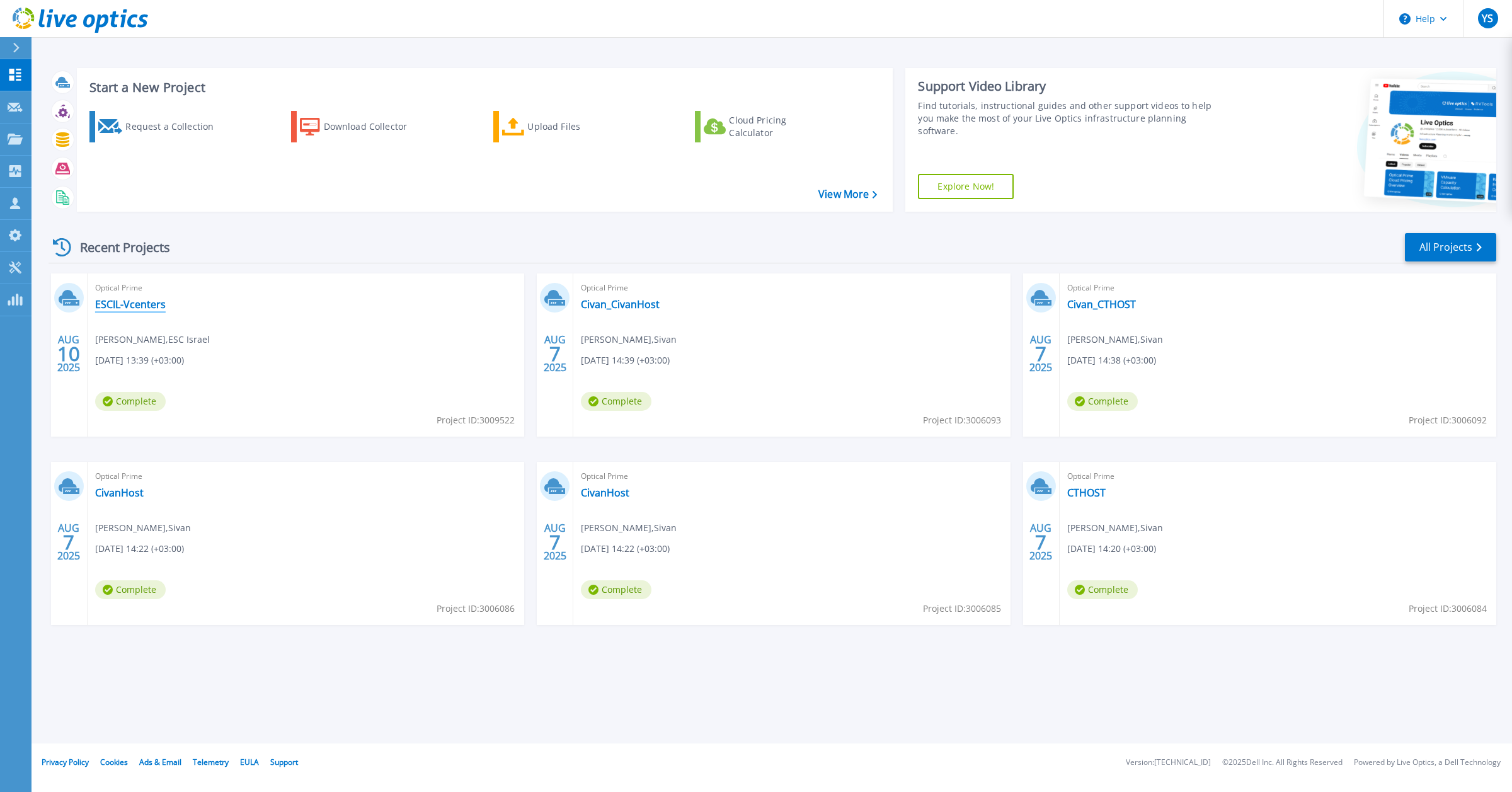
click at [160, 309] on link "ESCIL-Vcenters" at bounding box center [130, 304] width 70 height 13
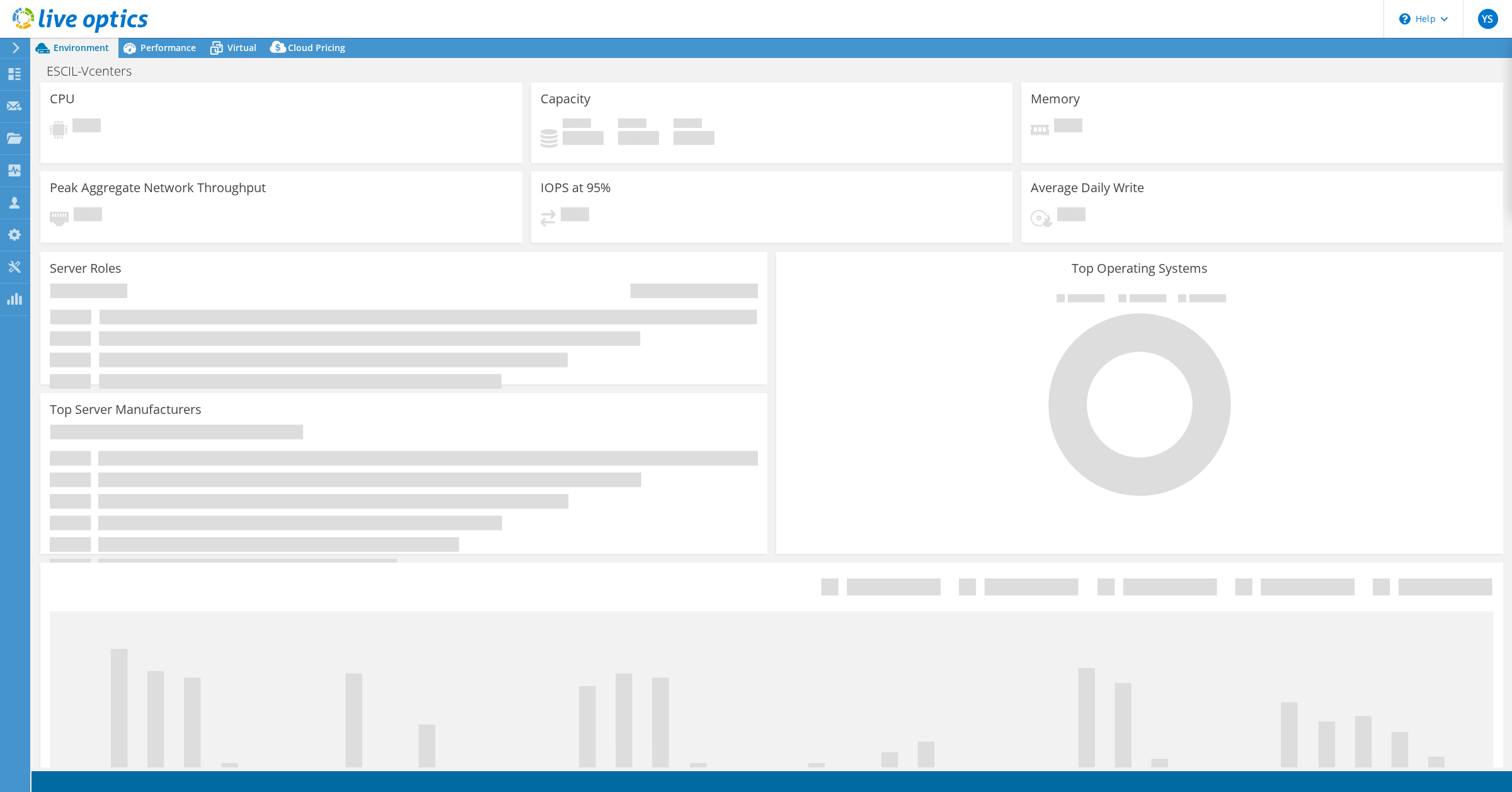
select select "USD"
click at [160, 51] on span "Performance" at bounding box center [168, 48] width 55 height 12
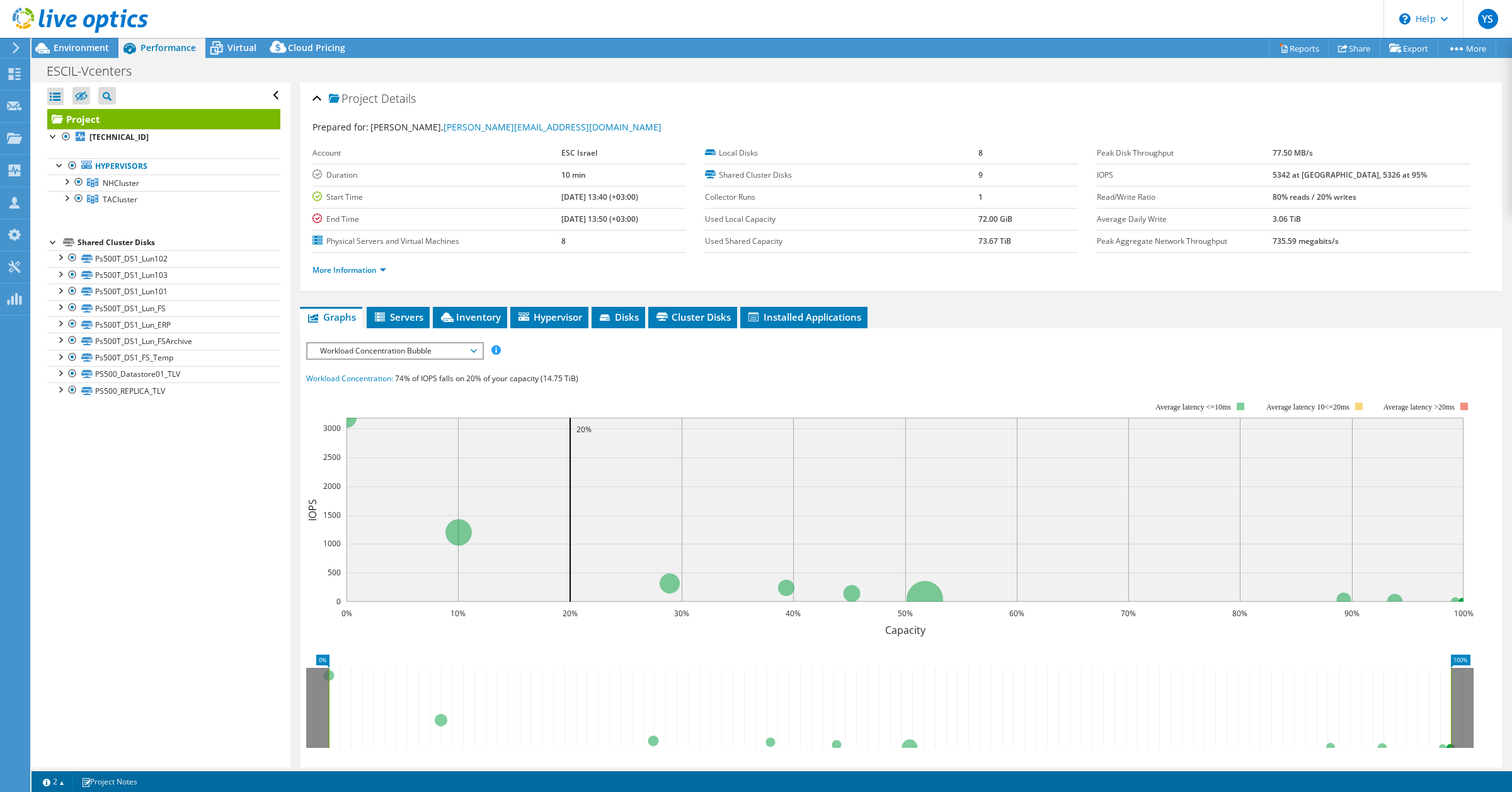
click at [86, 42] on div at bounding box center [74, 21] width 148 height 42
click at [486, 317] on span "Inventory" at bounding box center [469, 317] width 62 height 13
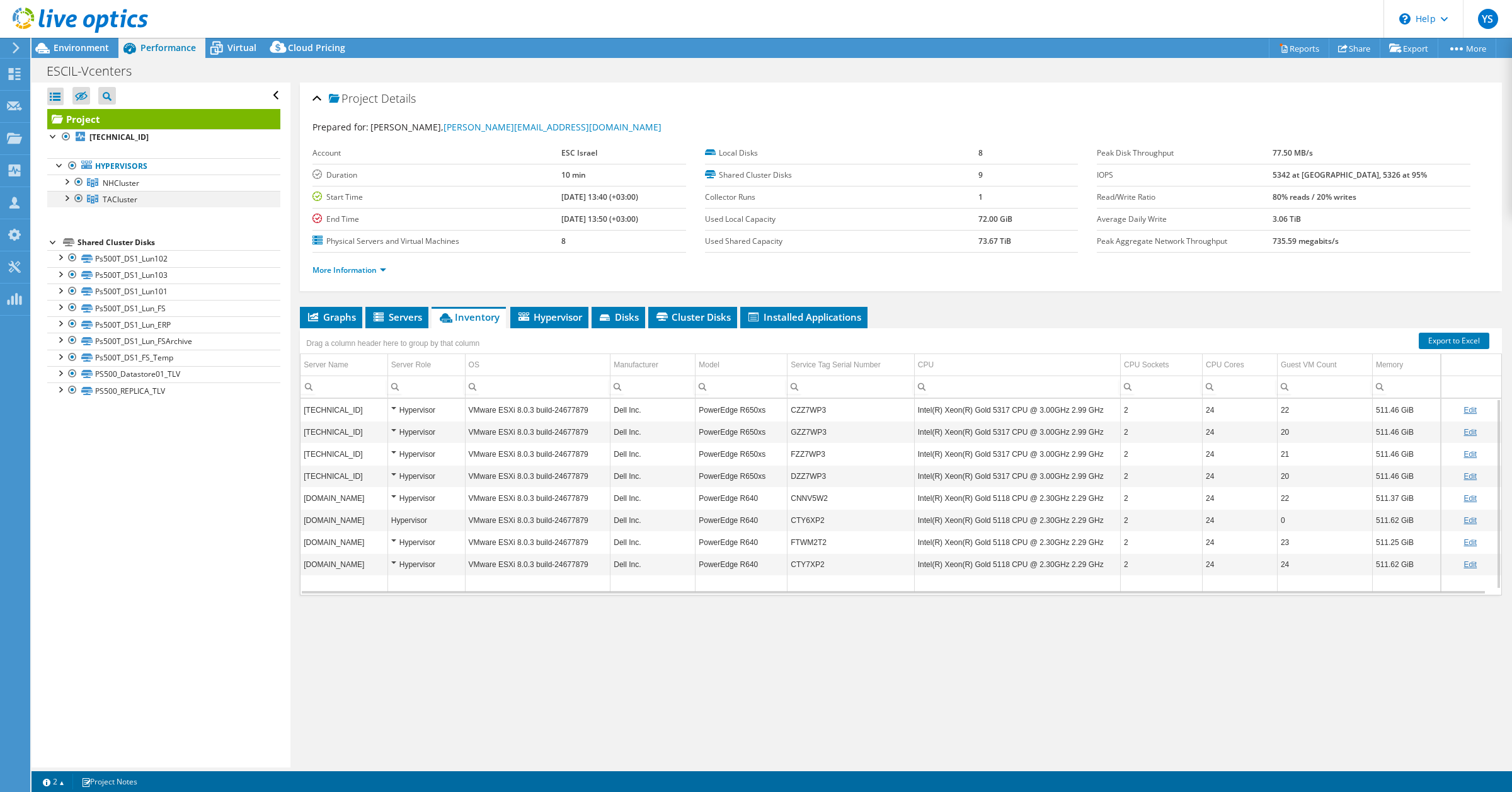
click at [65, 199] on div at bounding box center [66, 197] width 13 height 13
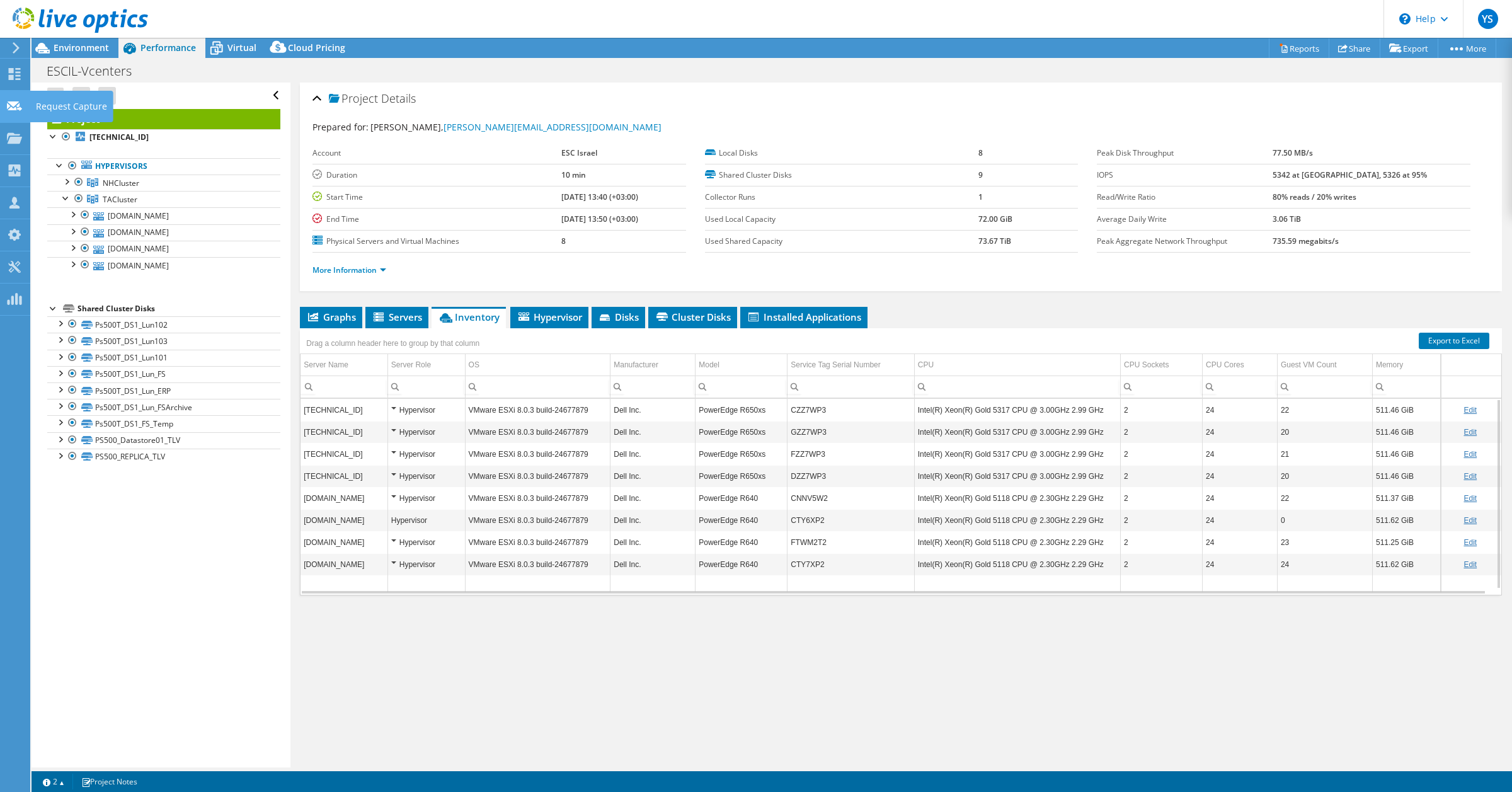
click at [13, 102] on use at bounding box center [14, 106] width 15 height 9
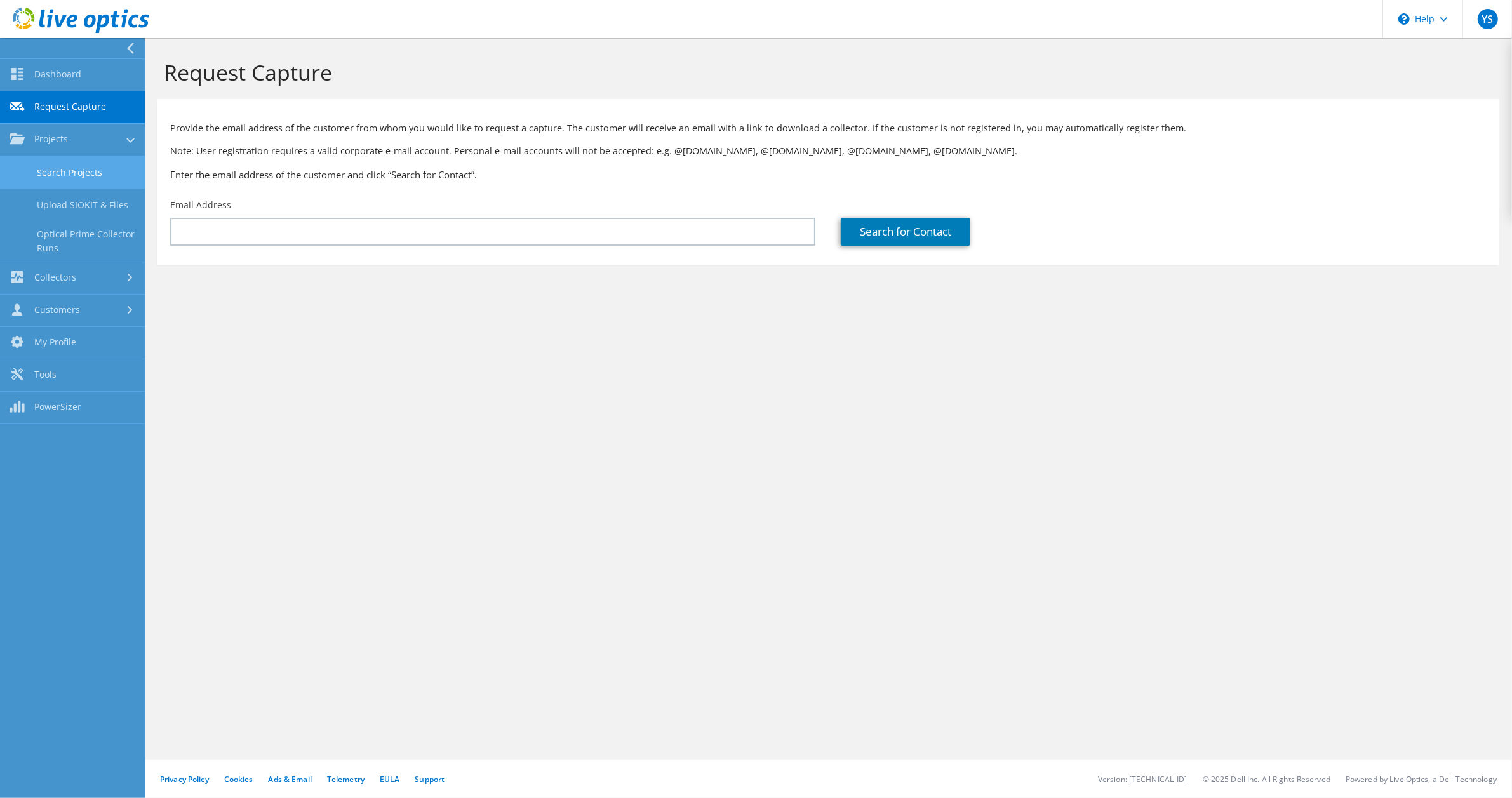
click at [66, 178] on link "Search Projects" at bounding box center [72, 172] width 145 height 32
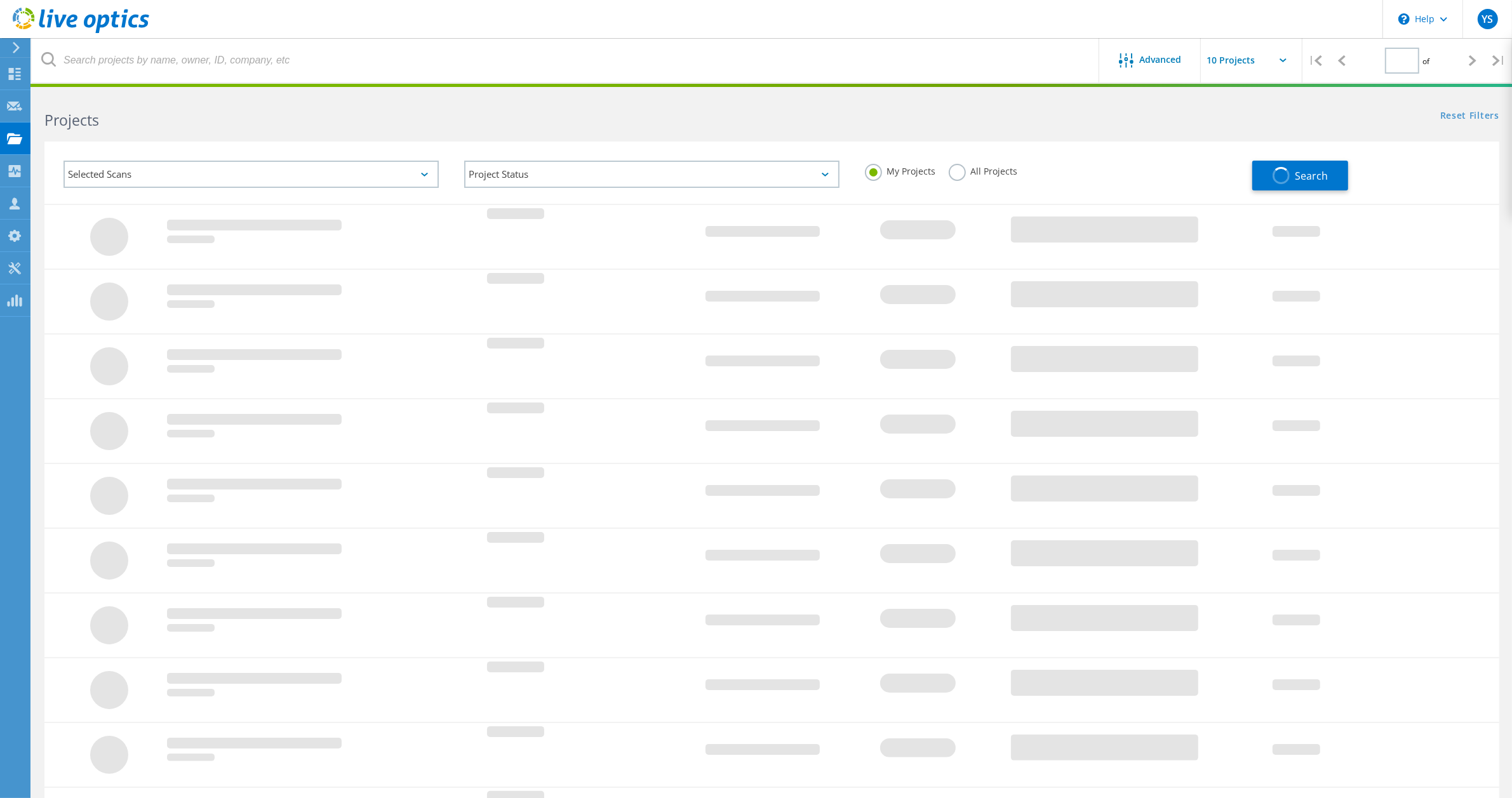
type input "1"
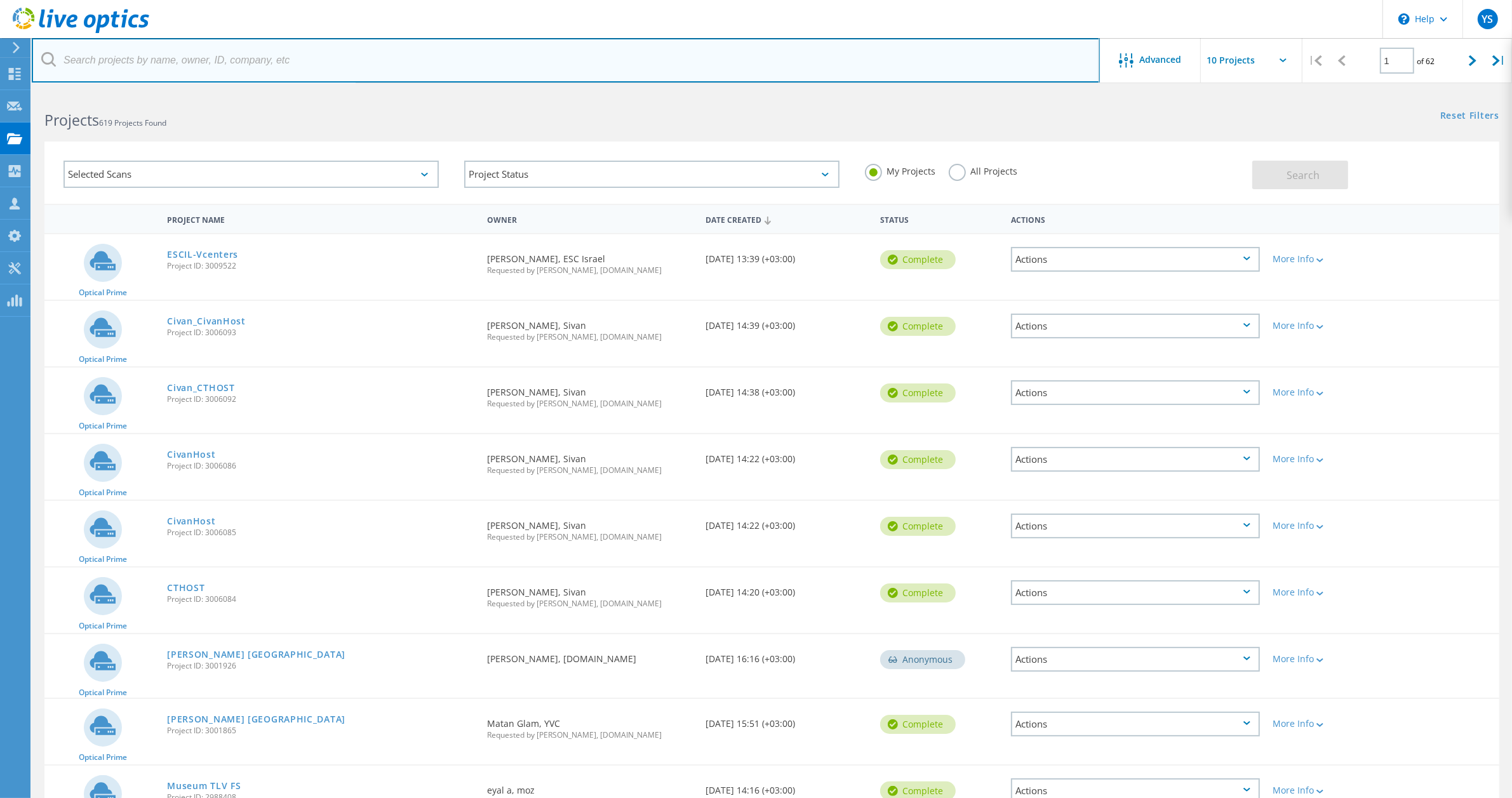
click at [138, 64] on input "text" at bounding box center [566, 60] width 1068 height 44
type input "ד"
type input "strau"
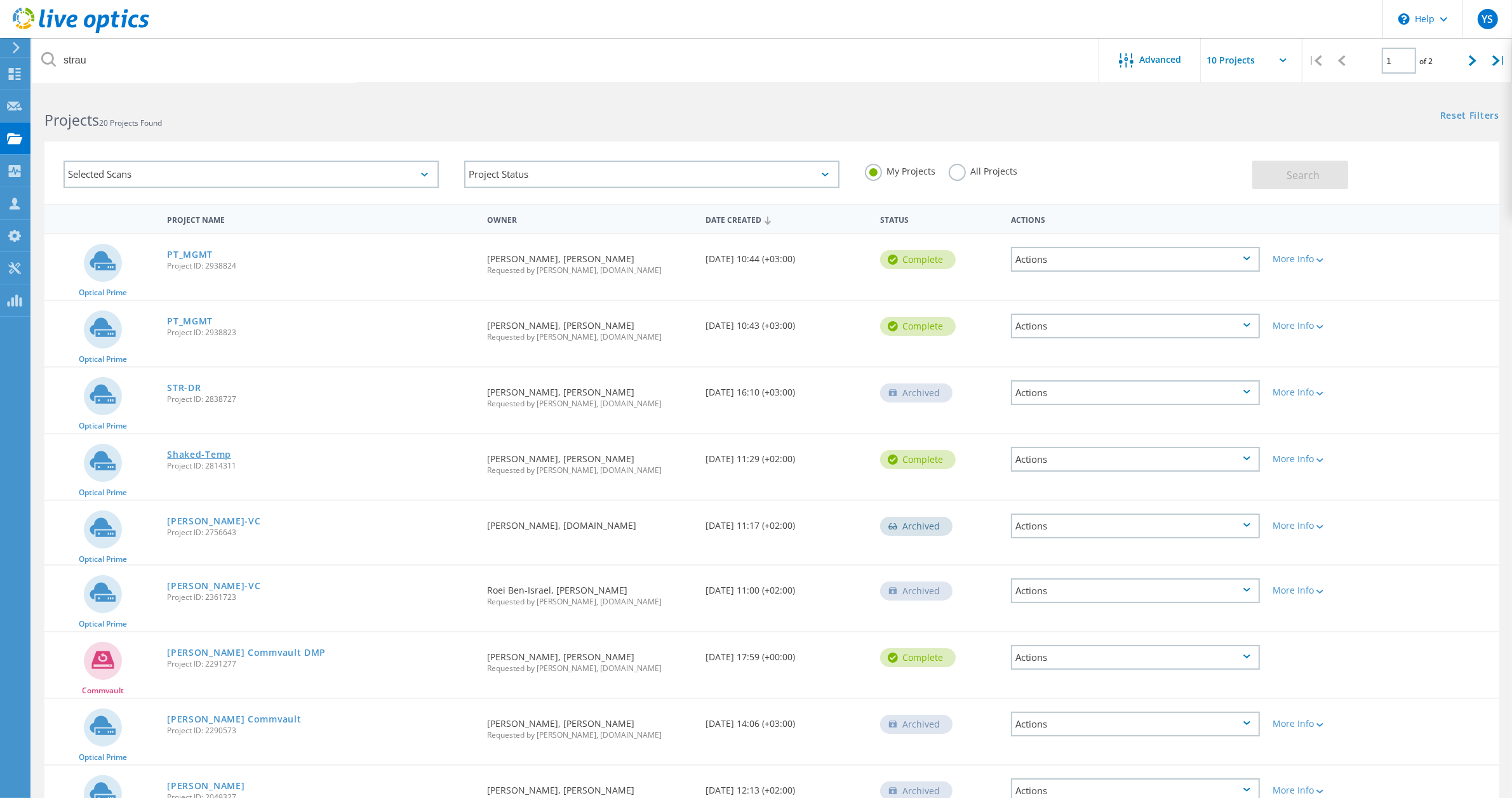
click at [200, 451] on link "Shaked-Temp" at bounding box center [199, 454] width 64 height 9
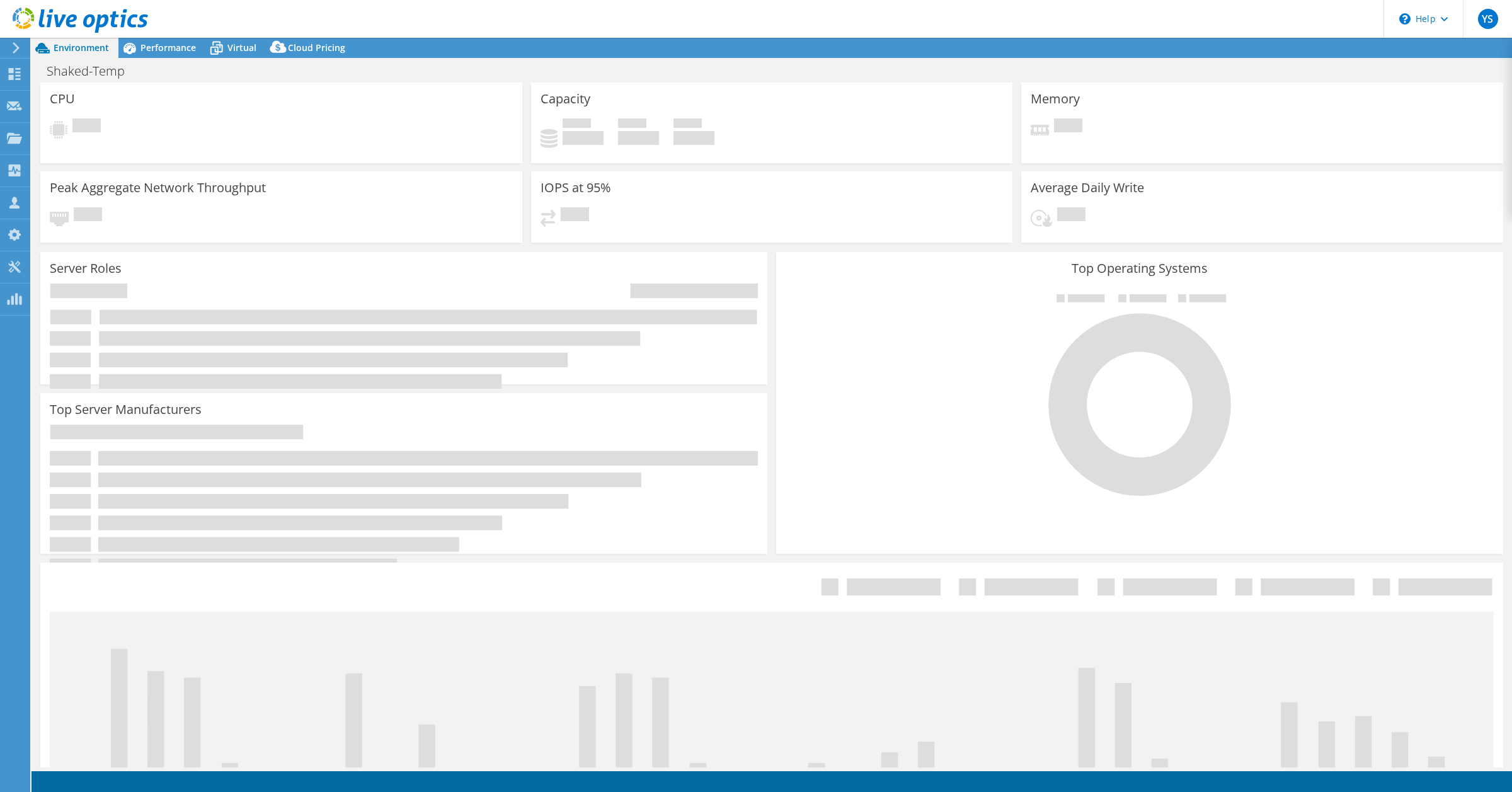
select select "USD"
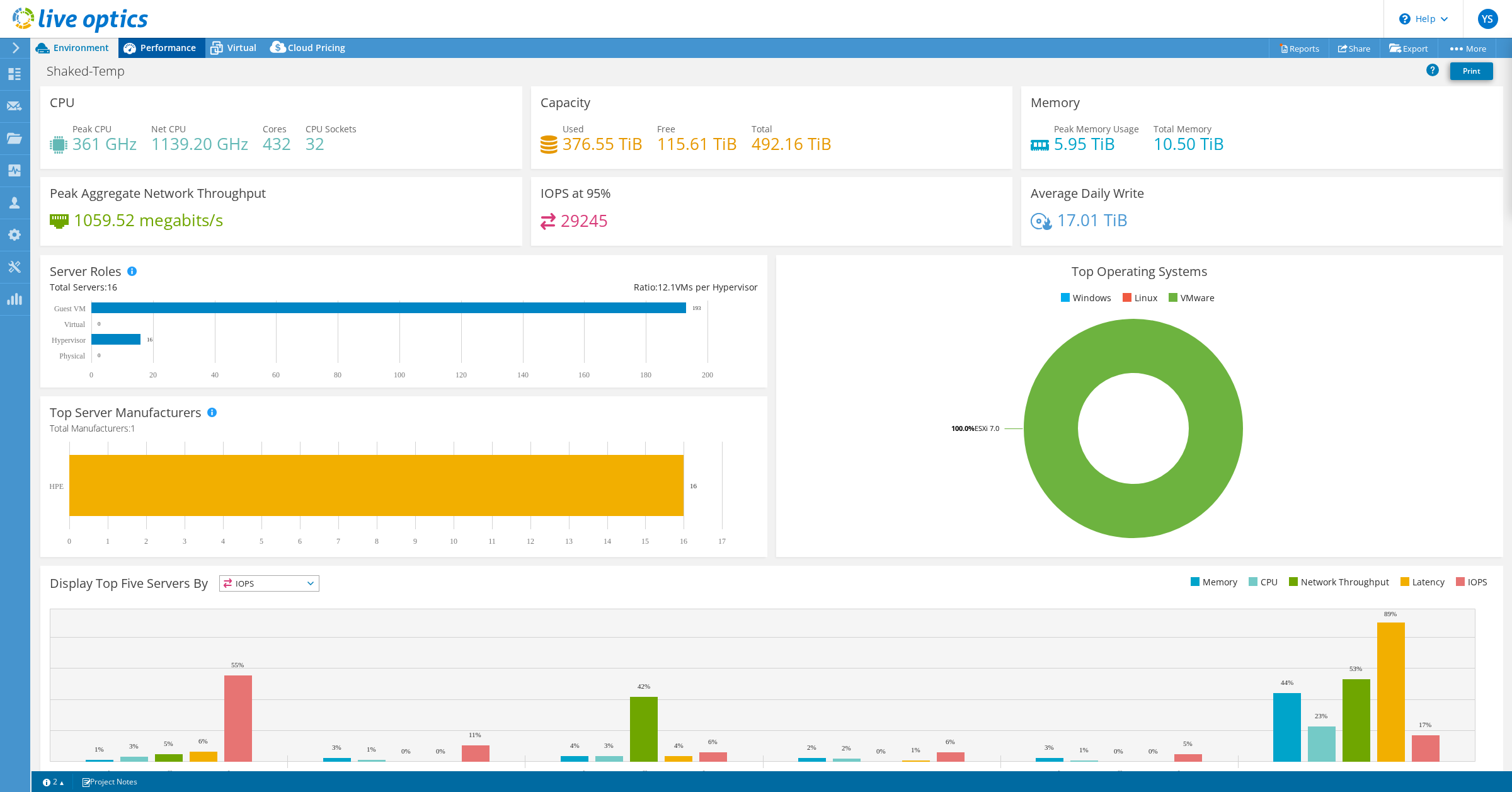
click at [167, 43] on span "Performance" at bounding box center [168, 48] width 55 height 12
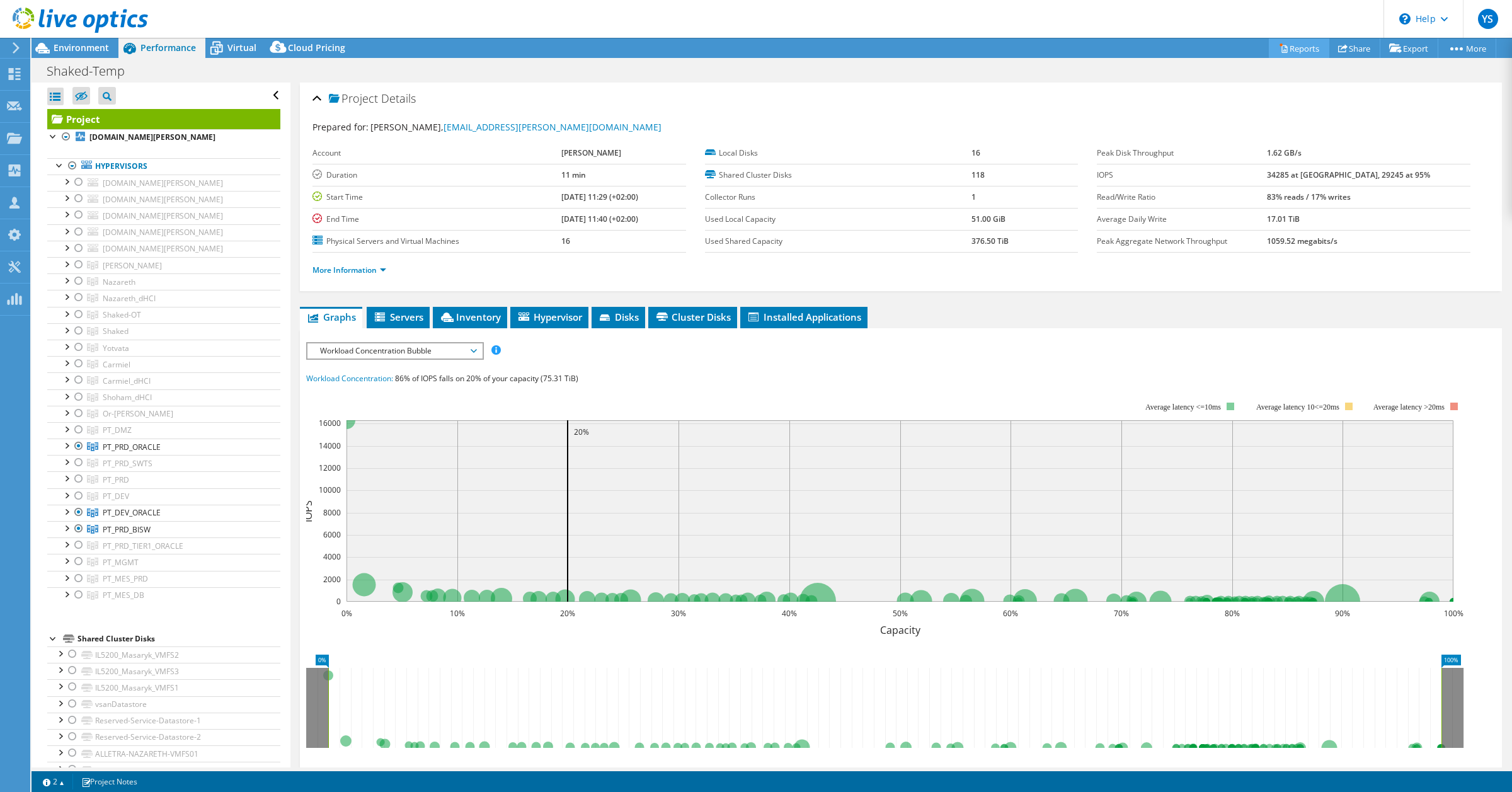
click at [1280, 45] on link "Reports" at bounding box center [1299, 48] width 61 height 19
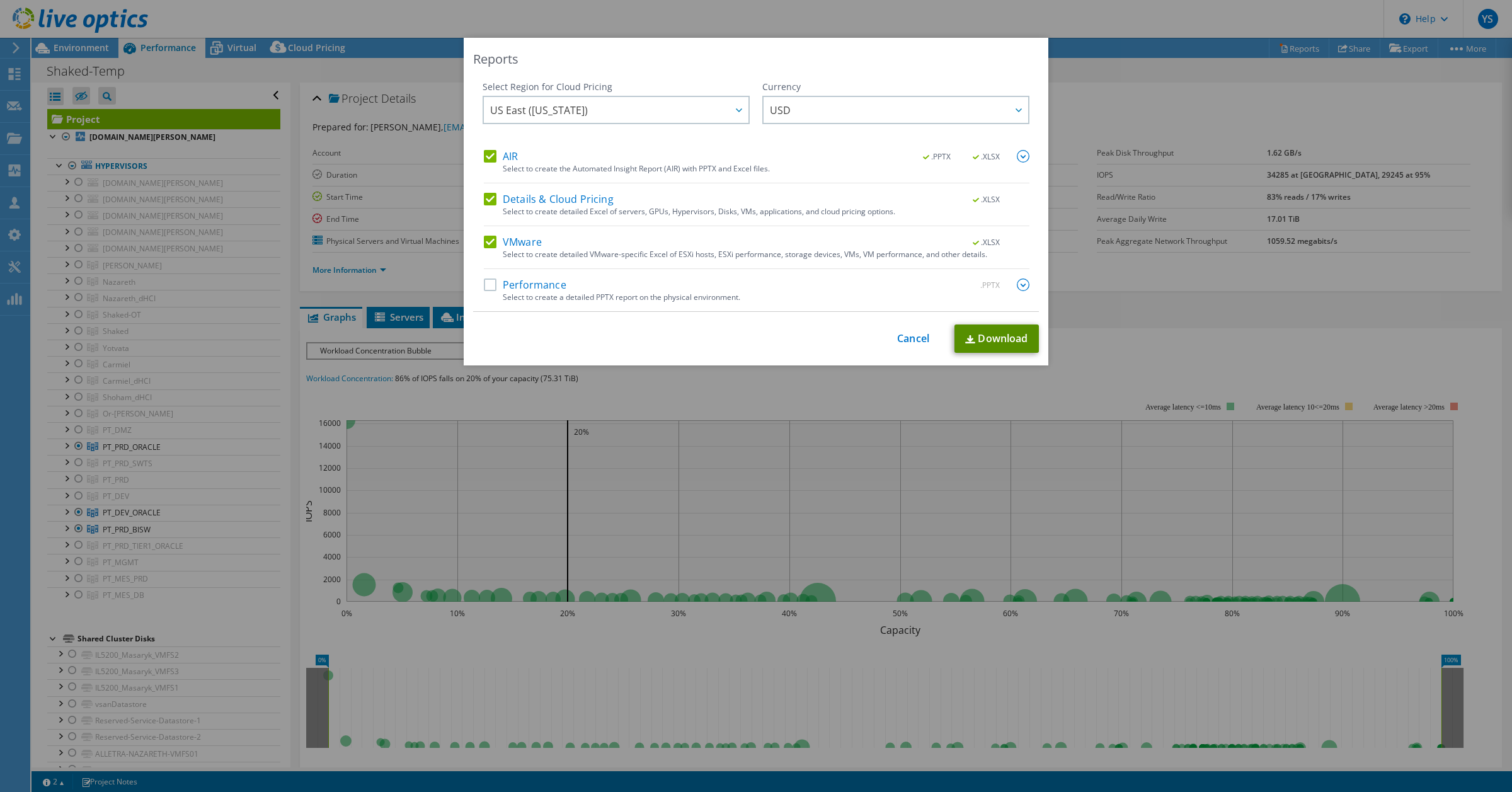
click at [978, 338] on link "Download" at bounding box center [996, 338] width 84 height 29
click at [898, 335] on link "Cancel" at bounding box center [913, 338] width 32 height 12
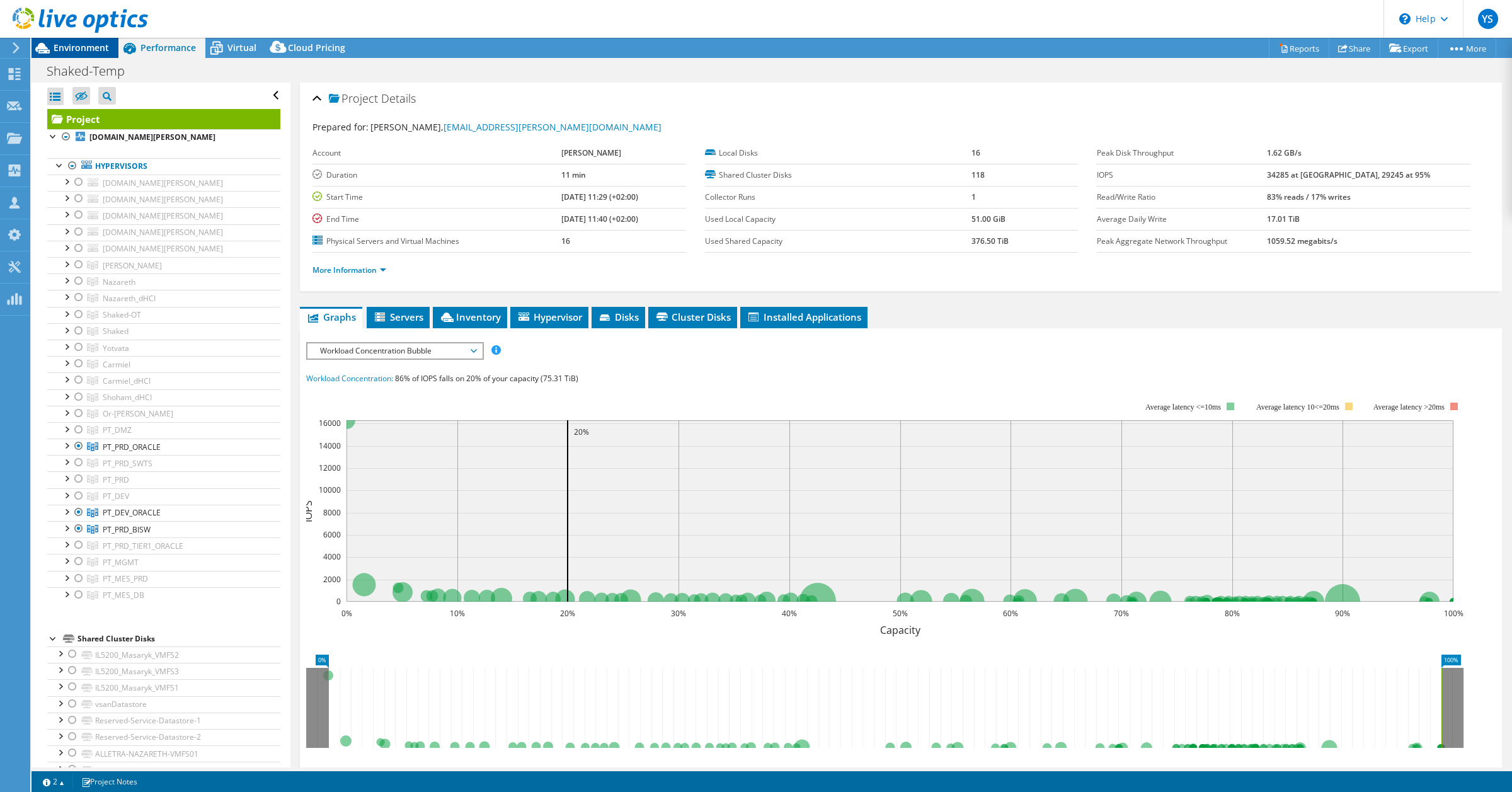
click at [92, 46] on span "Environment" at bounding box center [81, 48] width 55 height 12
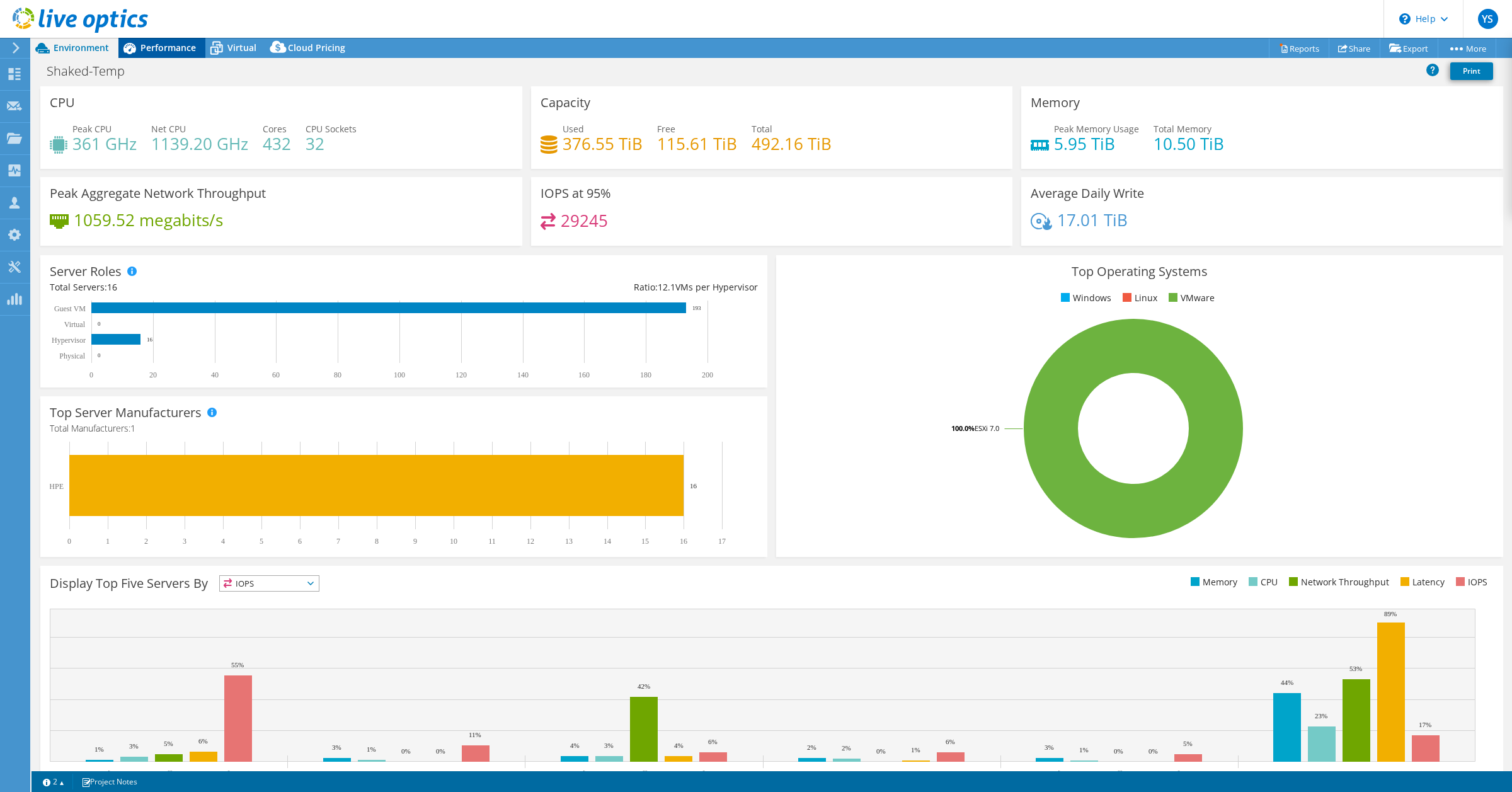
click at [165, 39] on div "Performance" at bounding box center [162, 48] width 87 height 20
